Goal: Transaction & Acquisition: Purchase product/service

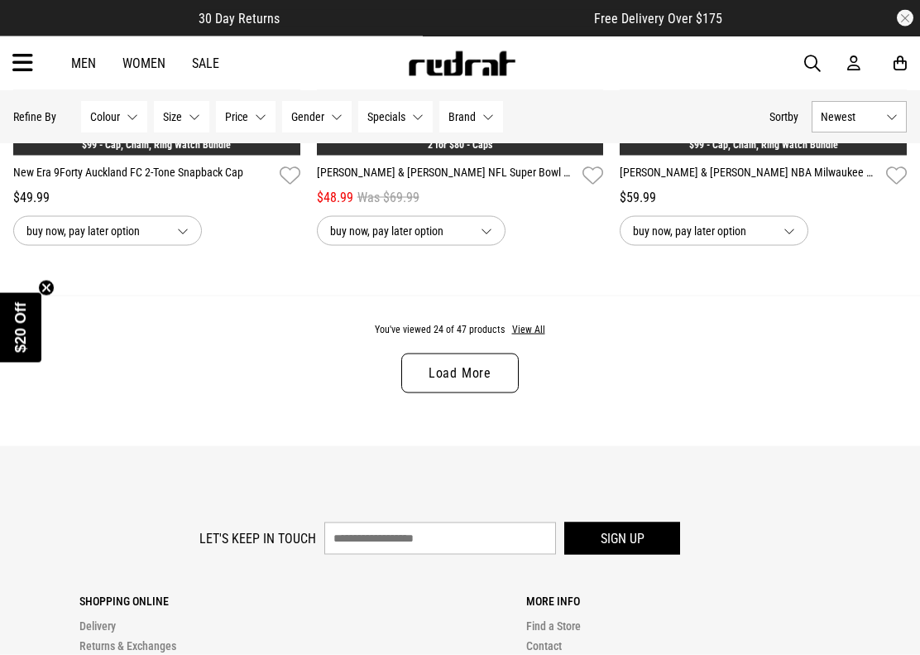
scroll to position [4189, 0]
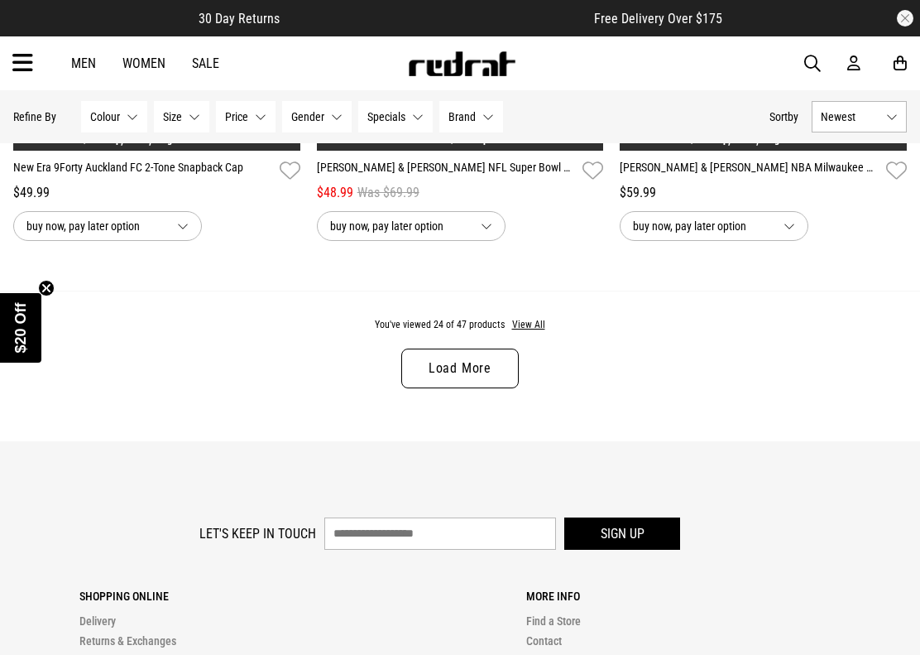
click at [525, 333] on button "View All" at bounding box center [528, 325] width 35 height 15
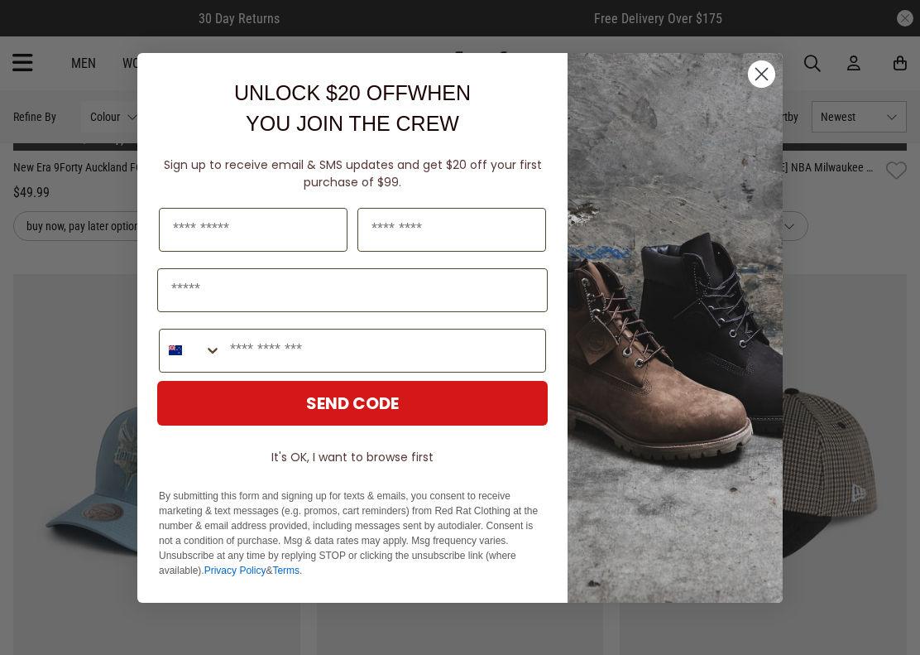
click at [746, 84] on img "POPUP Form" at bounding box center [675, 327] width 215 height 549
click at [768, 82] on circle "Close dialog" at bounding box center [761, 73] width 27 height 27
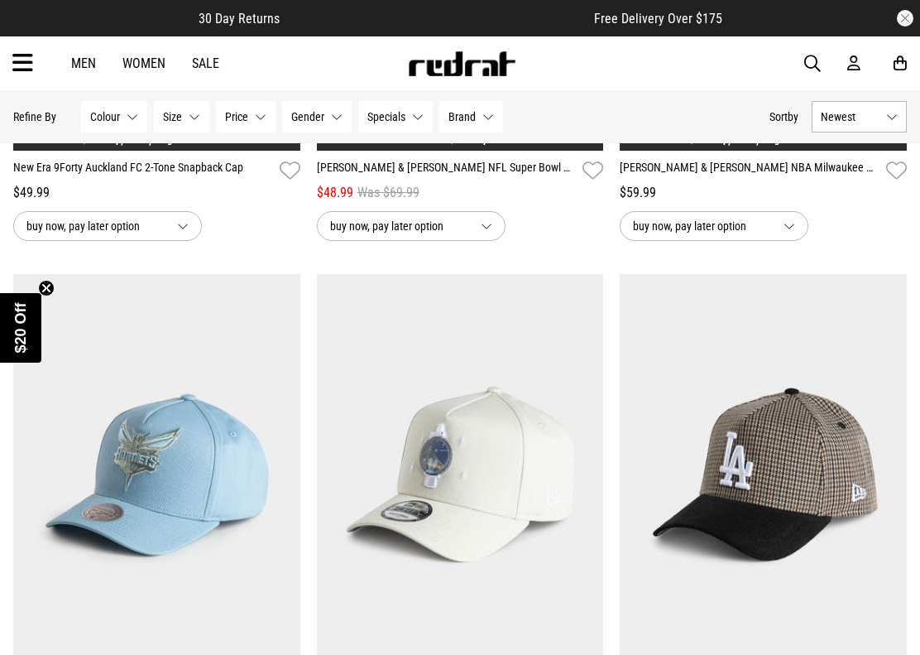
click at [24, 61] on icon at bounding box center [22, 63] width 21 height 27
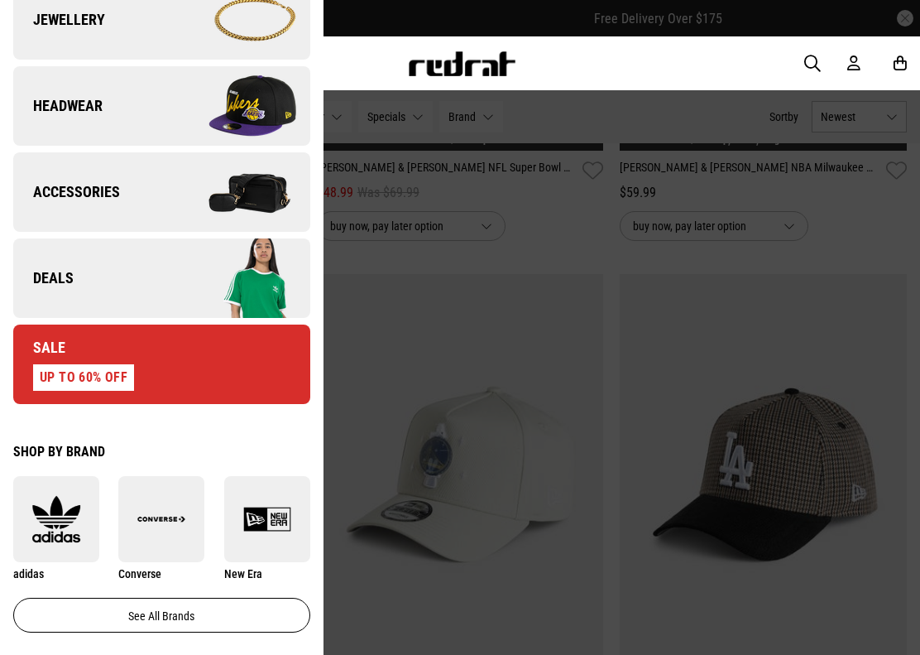
scroll to position [562, 0]
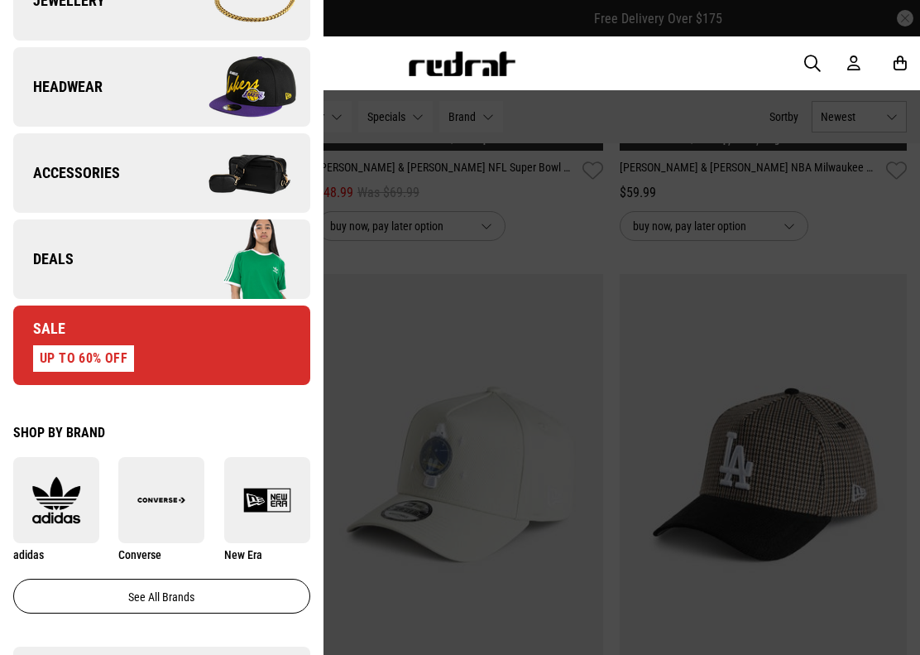
click at [105, 346] on div "UP TO 60% OFF" at bounding box center [83, 358] width 101 height 26
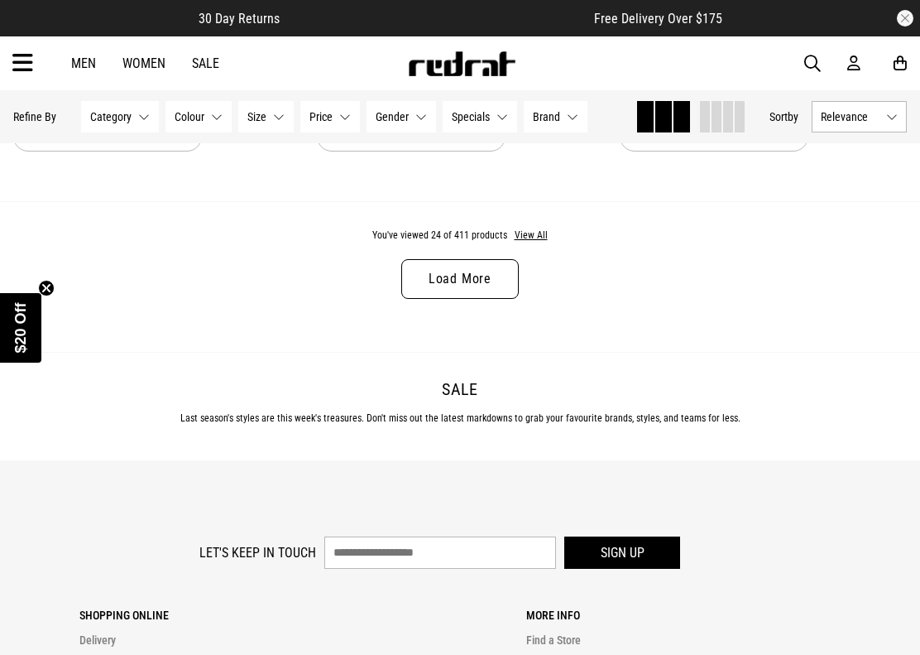
scroll to position [4314, 0]
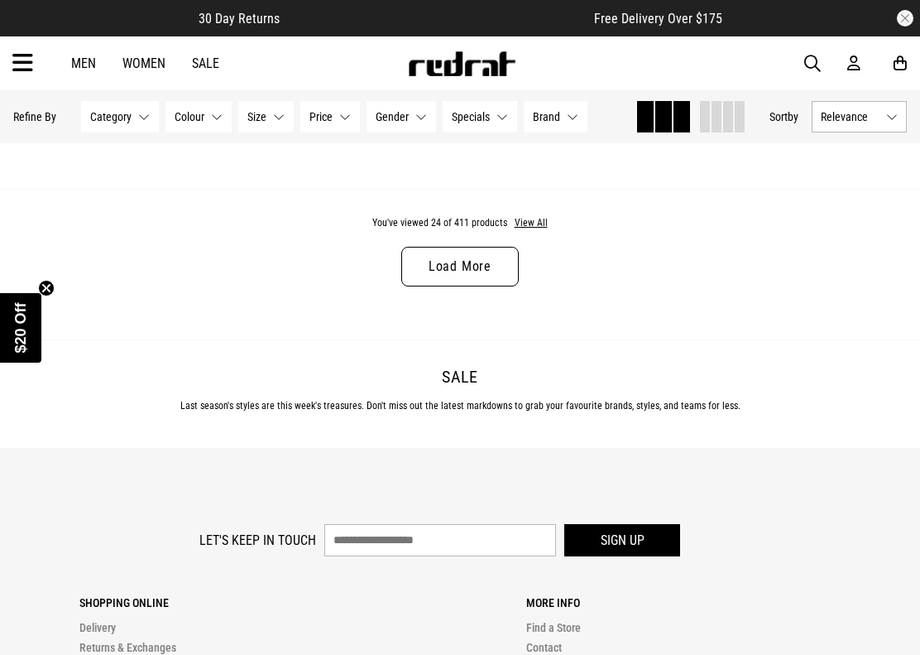
click at [530, 231] on button "View All" at bounding box center [531, 223] width 35 height 15
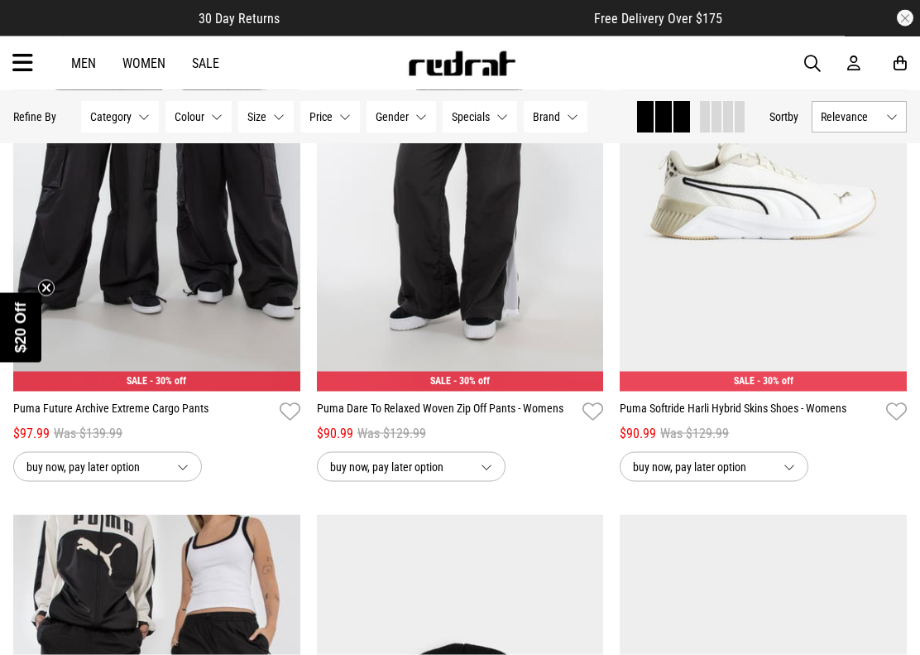
scroll to position [6072, 0]
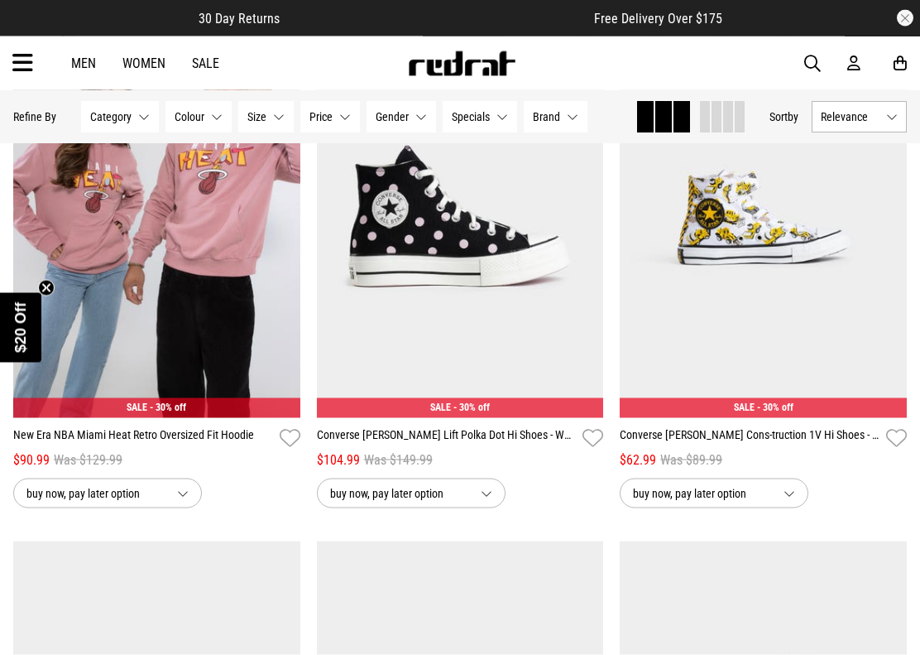
scroll to position [8146, 0]
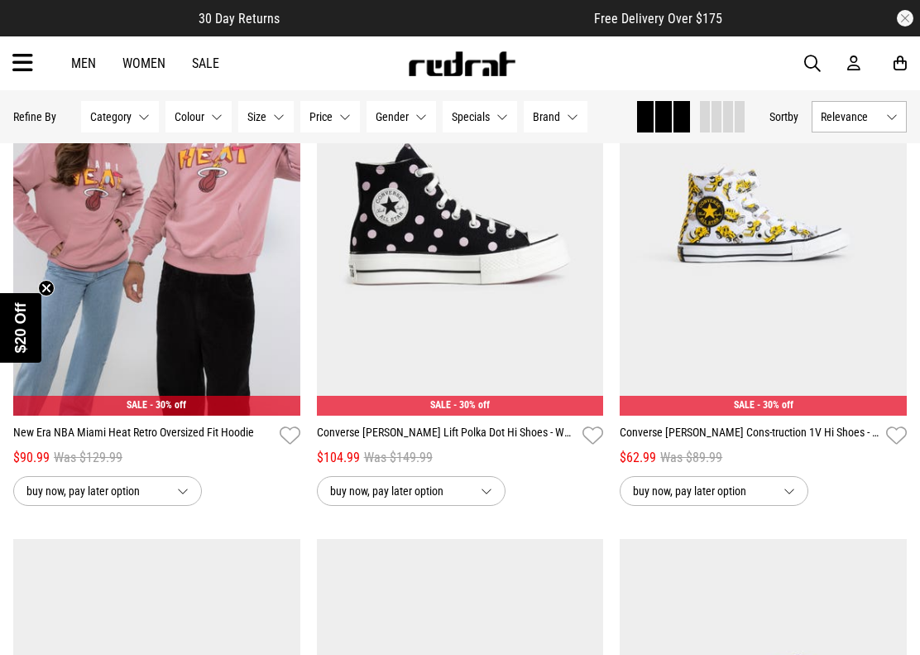
click at [909, 14] on button "button" at bounding box center [905, 18] width 17 height 17
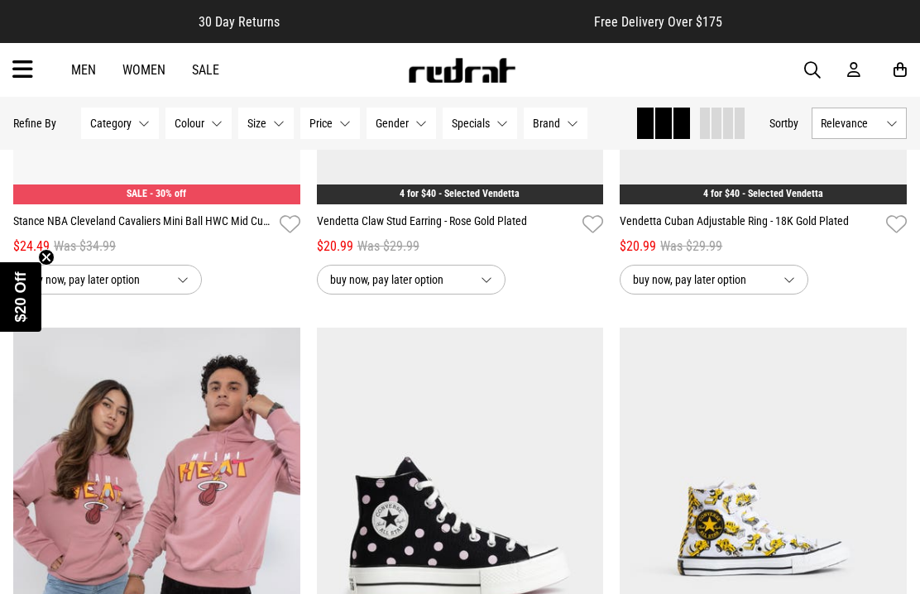
scroll to position [7821, 0]
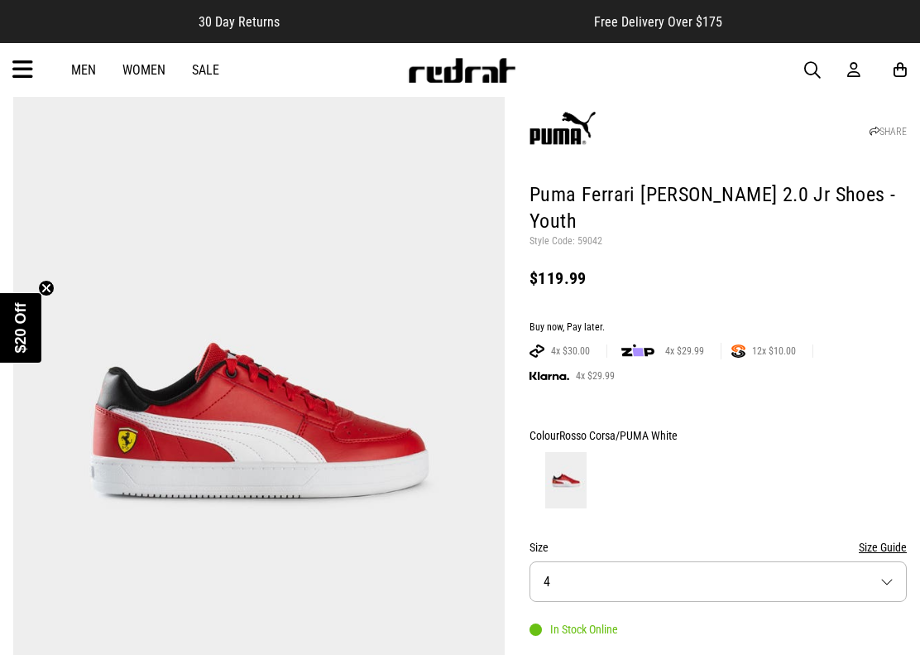
click at [890, 499] on button "Size 4" at bounding box center [718, 581] width 377 height 41
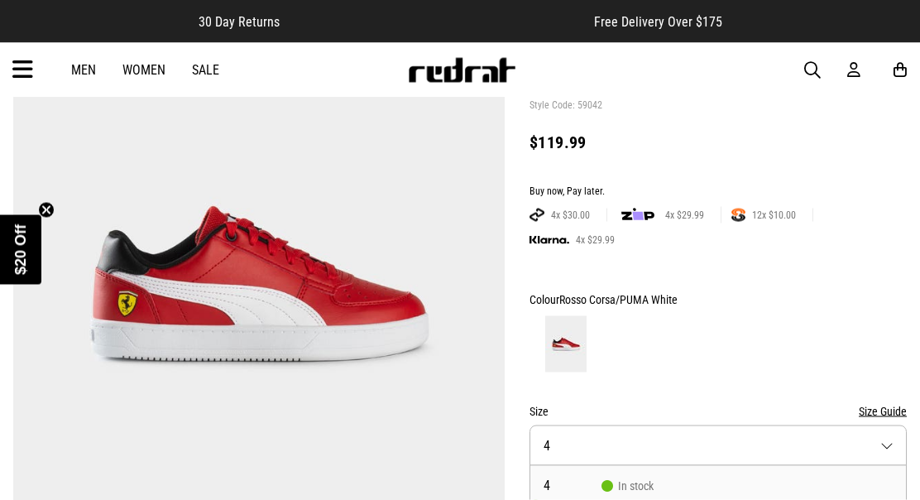
scroll to position [198, 0]
